Goal: Task Accomplishment & Management: Manage account settings

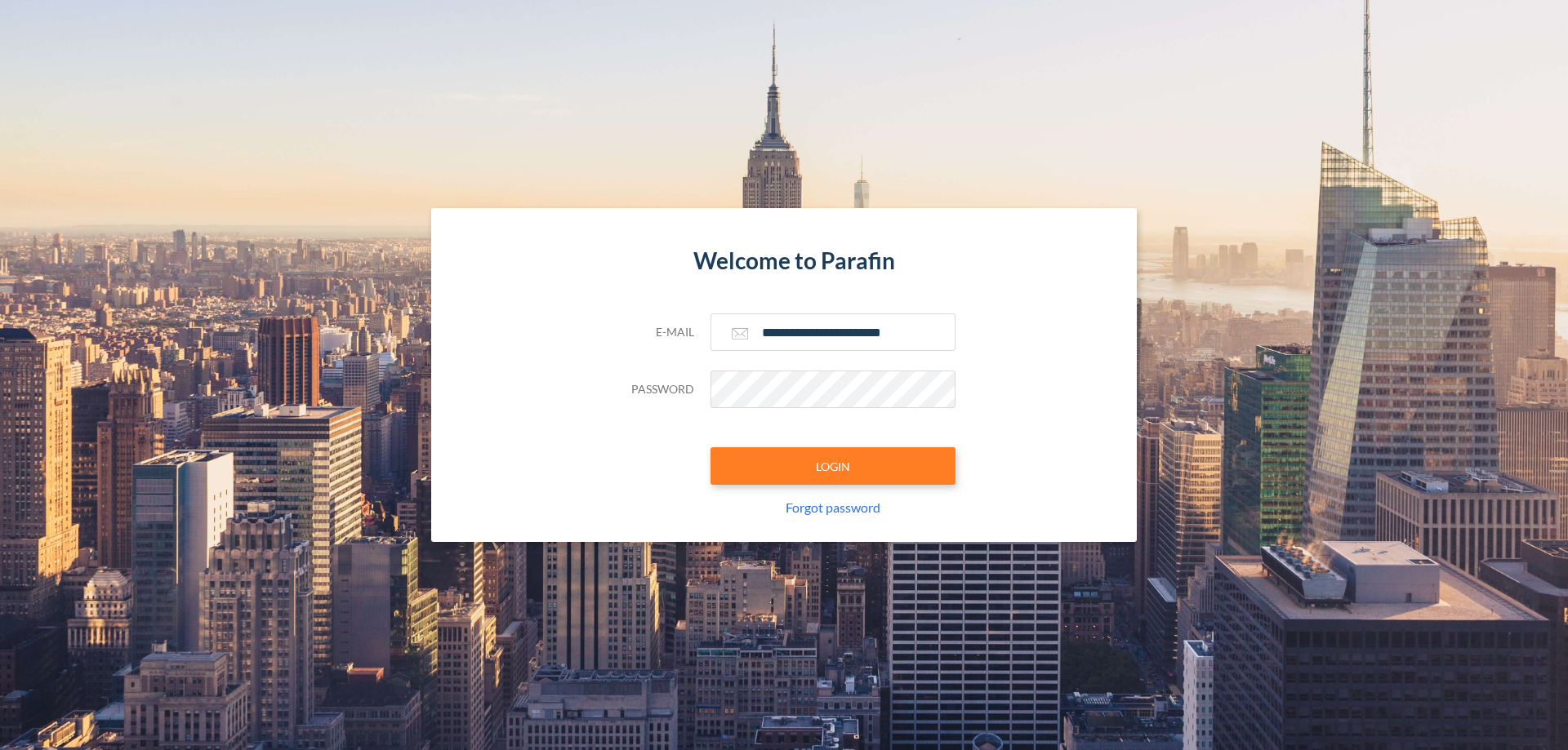
type input "**********"
click at [833, 466] on button "LOGIN" at bounding box center [833, 467] width 245 height 38
